Goal: Information Seeking & Learning: Learn about a topic

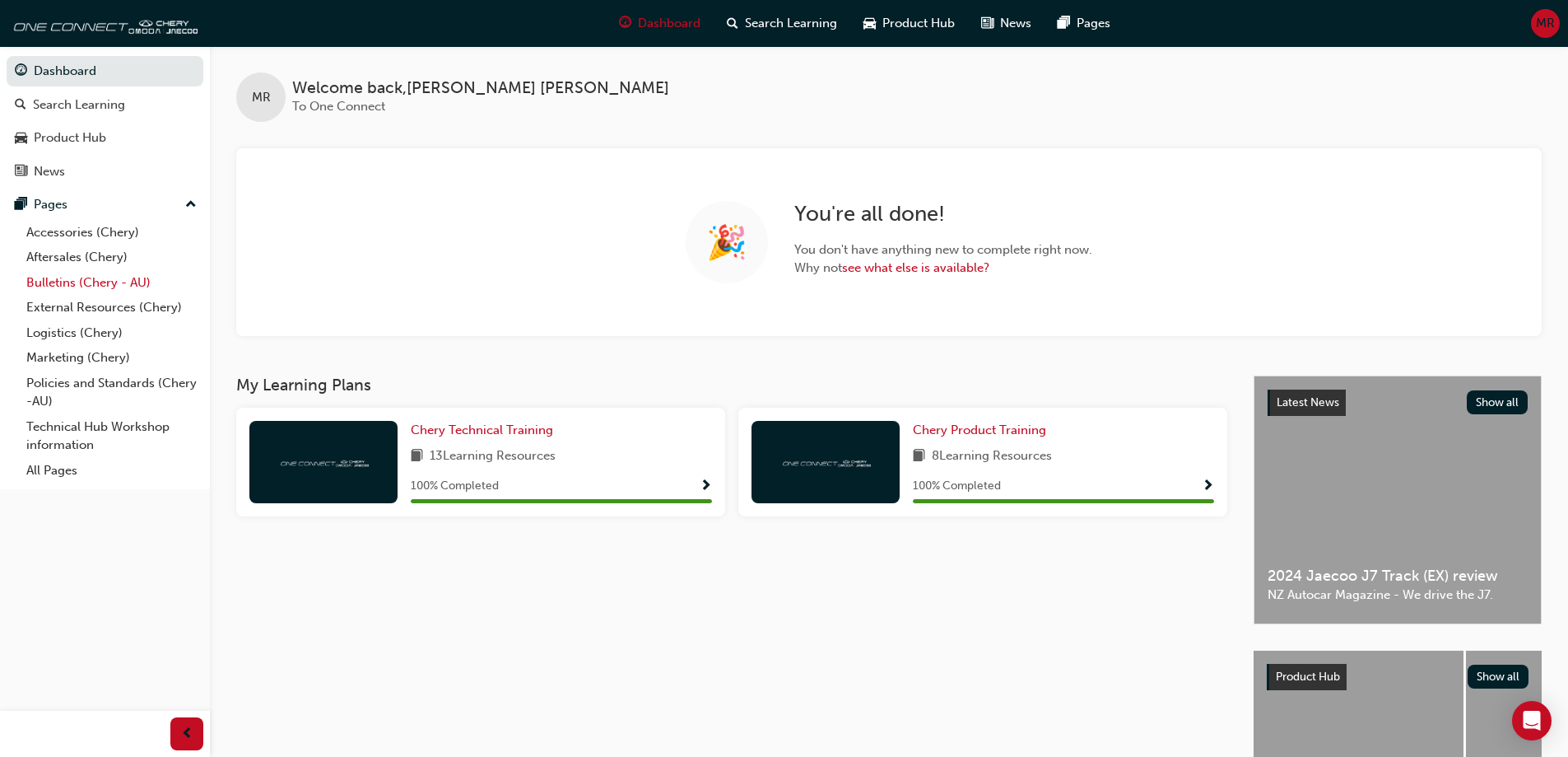
click at [86, 278] on link "Bulletins (Chery - AU)" at bounding box center [111, 282] width 183 height 26
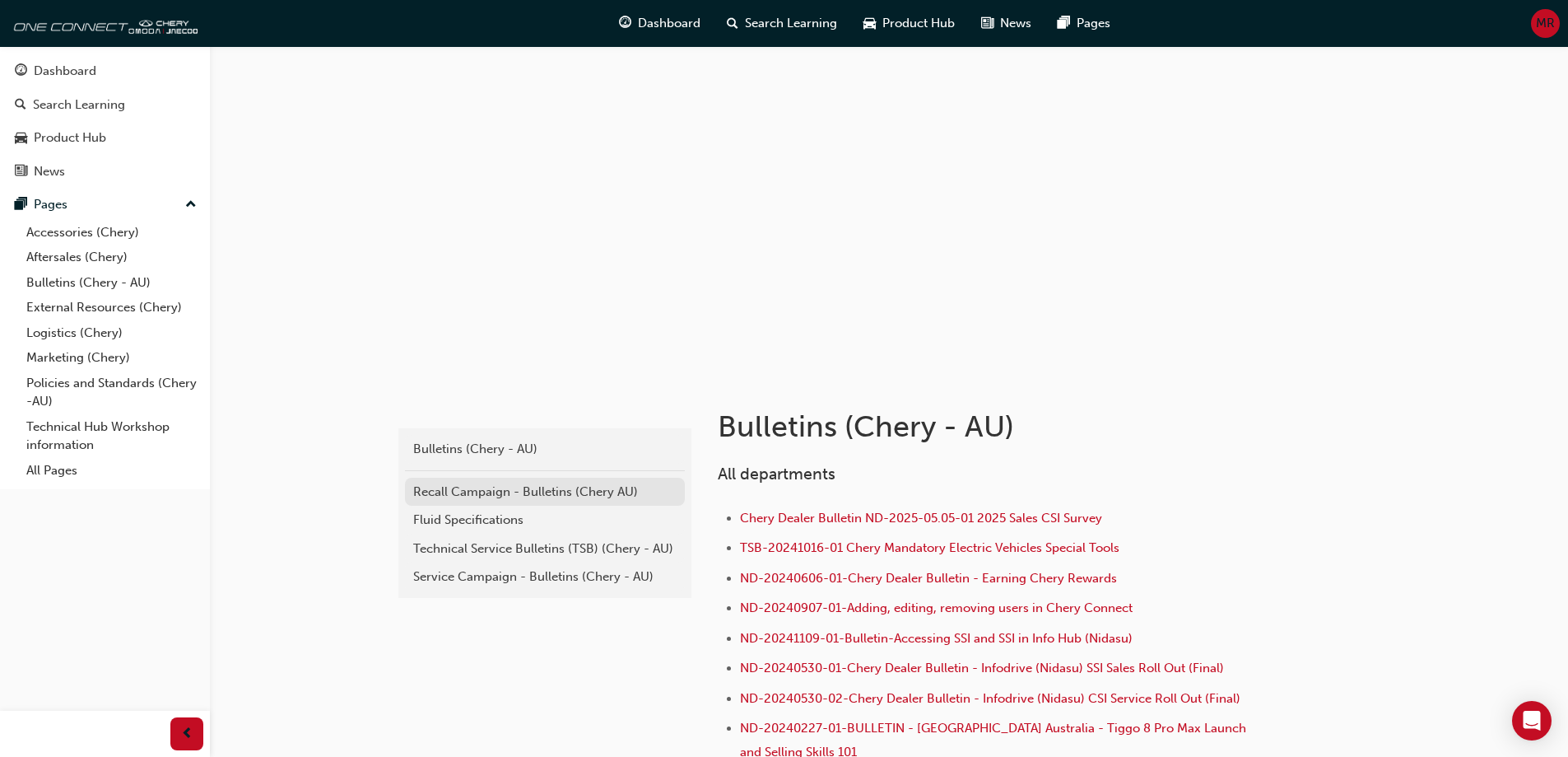
click at [478, 501] on link "Recall Campaign - Bulletins (Chery AU)" at bounding box center [545, 492] width 280 height 29
click at [532, 549] on div "Technical Service Bulletins (TSB) (Chery - AU)" at bounding box center [545, 548] width 264 height 19
click at [503, 570] on div "Service Campaign - Bulletins (Chery - AU)" at bounding box center [545, 576] width 264 height 19
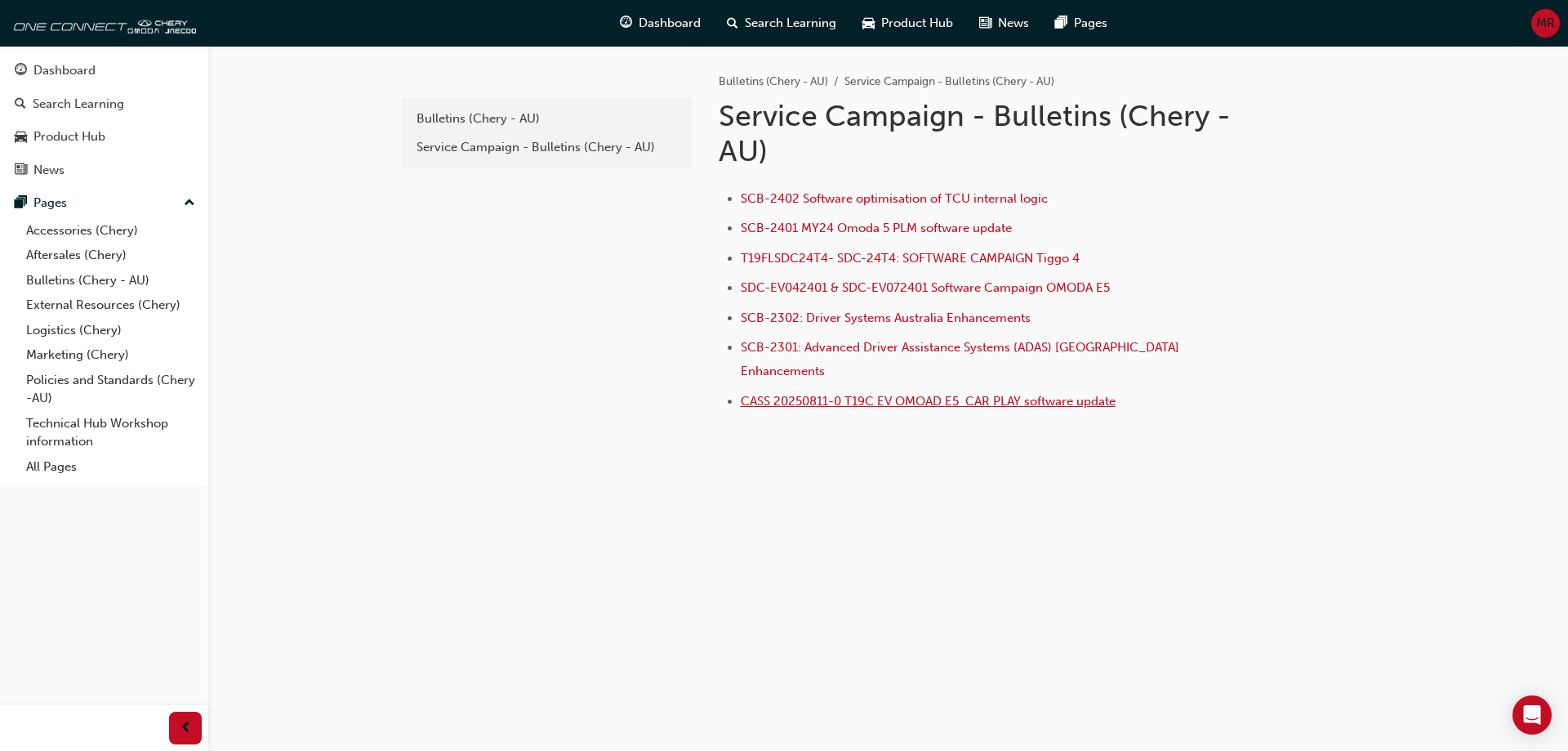
click at [849, 394] on span "CASS 20250811-0 T19C EV OMOAD E5 CAR PLAY software update" at bounding box center [928, 401] width 375 height 15
